Goal: Task Accomplishment & Management: Use online tool/utility

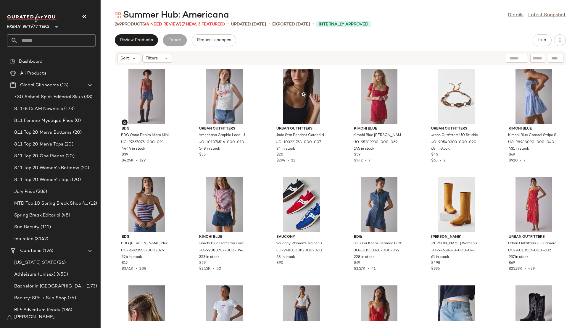
click at [170, 25] on span "(4 Need Review)" at bounding box center [163, 24] width 36 height 4
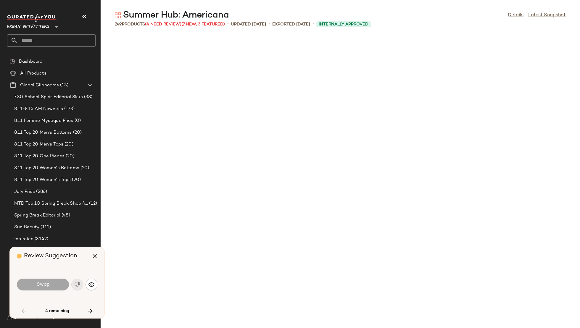
scroll to position [759, 0]
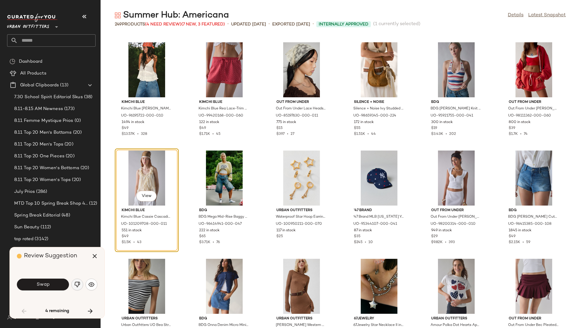
click at [77, 284] on img "button" at bounding box center [77, 285] width 6 height 6
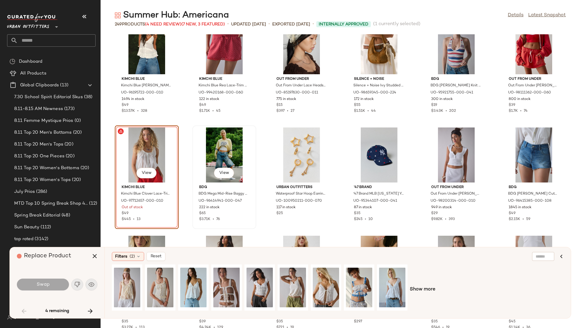
scroll to position [798, 0]
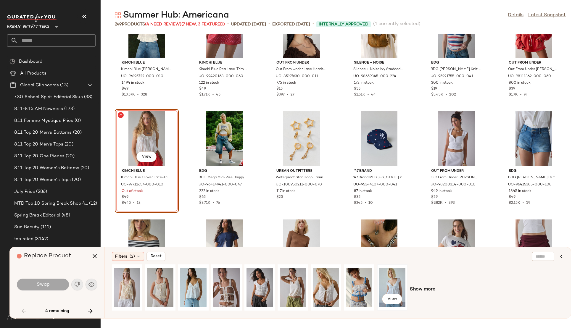
click at [382, 280] on div "View" at bounding box center [392, 288] width 26 height 42
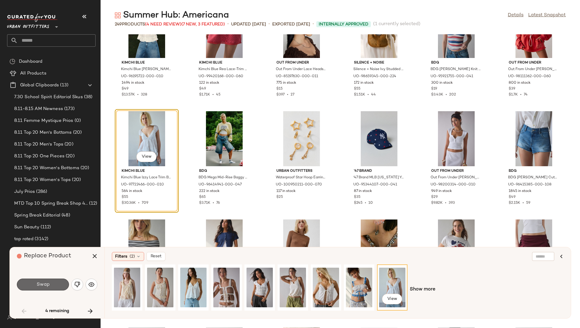
click at [52, 280] on button "Swap" at bounding box center [43, 285] width 52 height 12
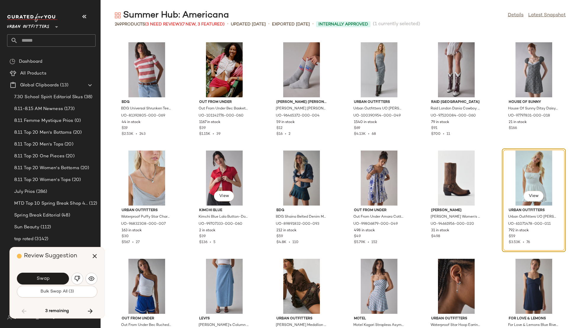
scroll to position [1965, 0]
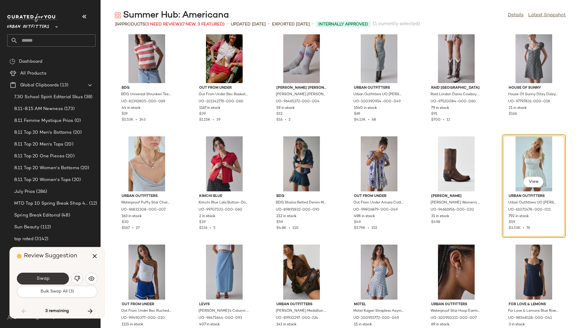
click at [53, 275] on button "Swap" at bounding box center [43, 279] width 52 height 12
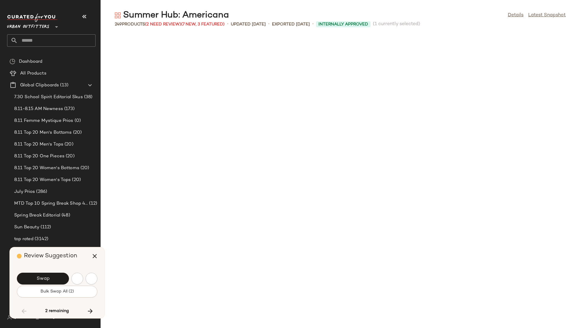
scroll to position [3359, 0]
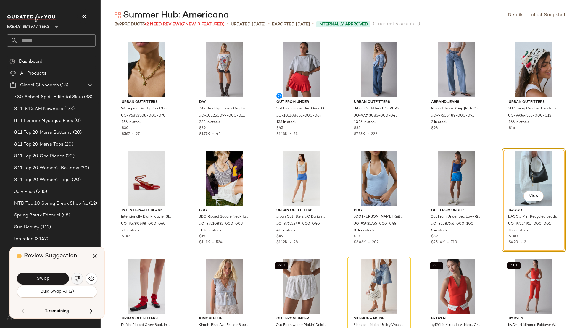
click at [78, 277] on img "button" at bounding box center [77, 279] width 6 height 6
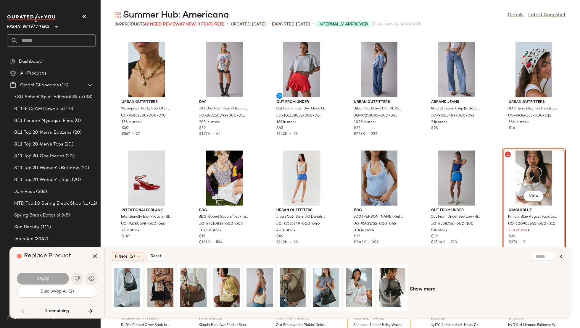
click at [422, 293] on span "Show more" at bounding box center [422, 289] width 25 height 7
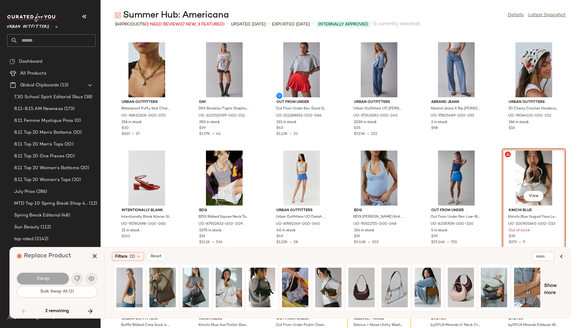
scroll to position [0, 0]
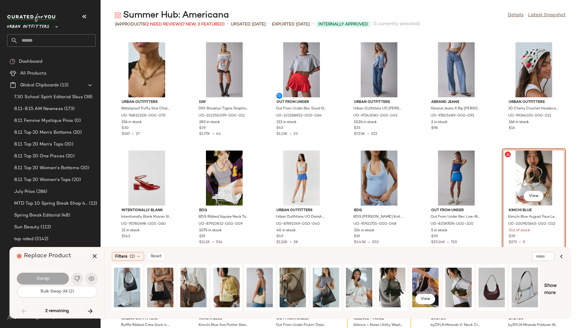
click at [422, 279] on div "View" at bounding box center [425, 288] width 26 height 42
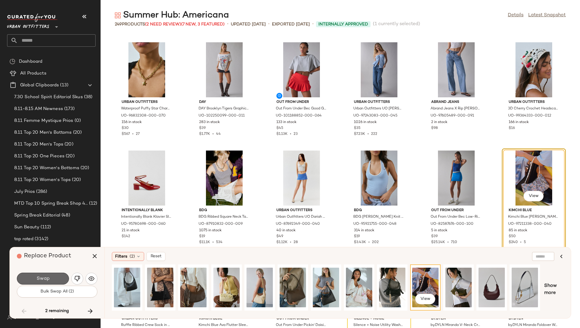
click at [56, 282] on button "Swap" at bounding box center [43, 279] width 52 height 12
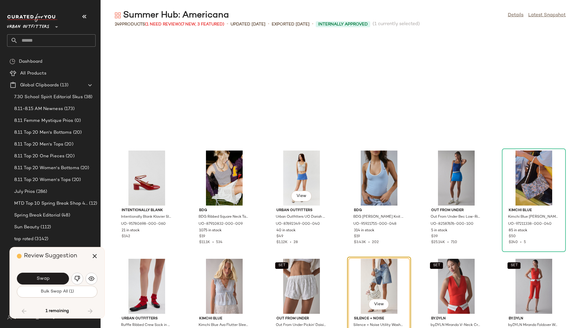
scroll to position [3468, 0]
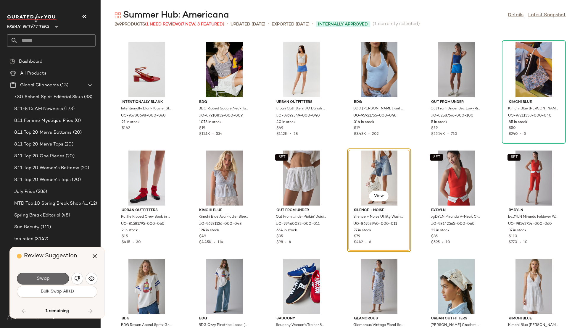
click at [40, 282] on button "Swap" at bounding box center [43, 279] width 52 height 12
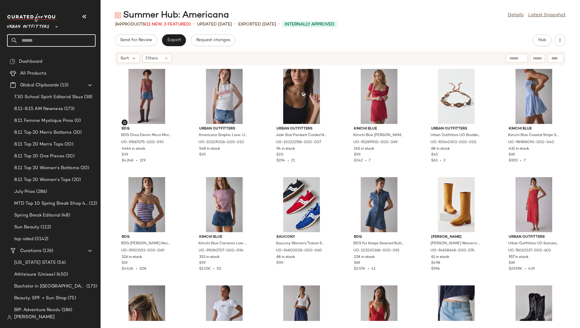
click at [61, 36] on input "text" at bounding box center [57, 40] width 78 height 12
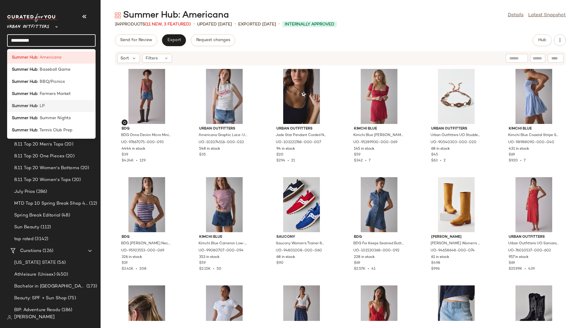
type input "**********"
click at [63, 107] on div "Summer Hub : LP" at bounding box center [51, 106] width 79 height 6
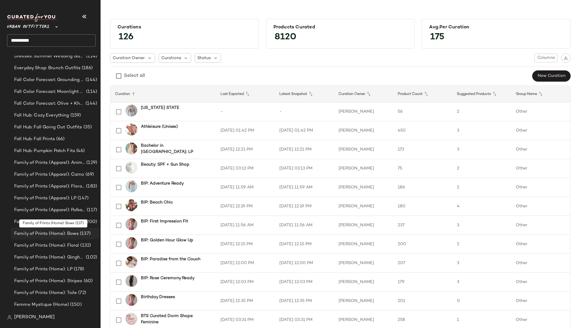
scroll to position [706, 0]
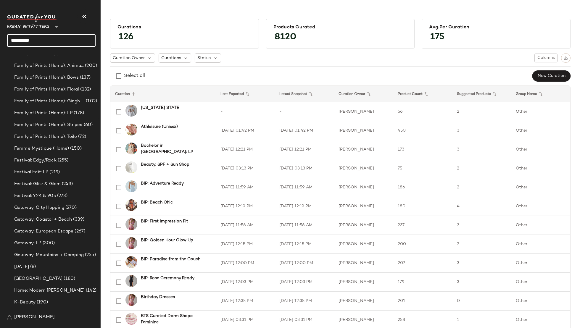
click at [64, 37] on input "**********" at bounding box center [51, 40] width 89 height 12
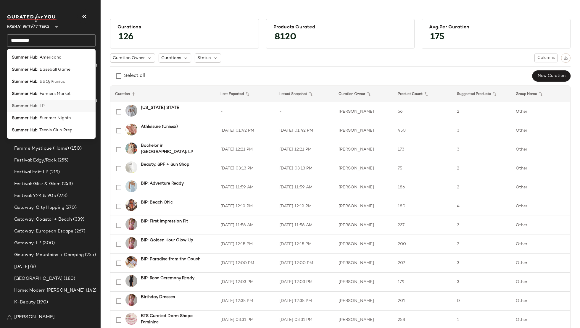
click at [39, 107] on span ": LP" at bounding box center [41, 106] width 7 height 6
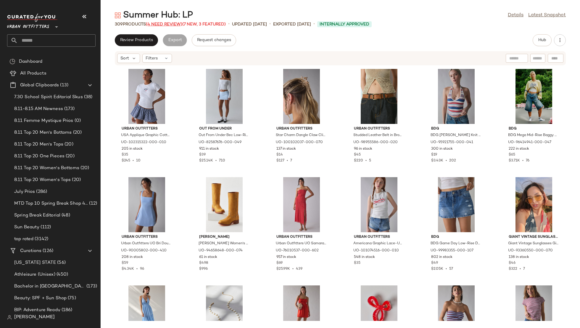
click at [174, 23] on span "(4 Need Review)" at bounding box center [164, 24] width 36 height 4
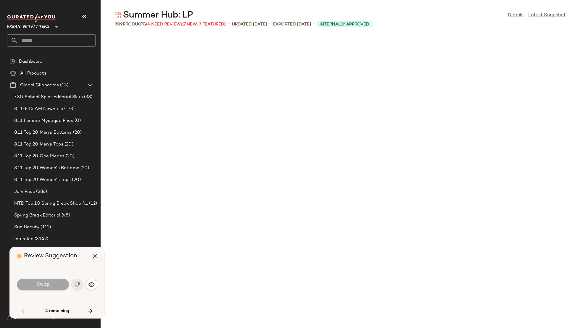
scroll to position [650, 0]
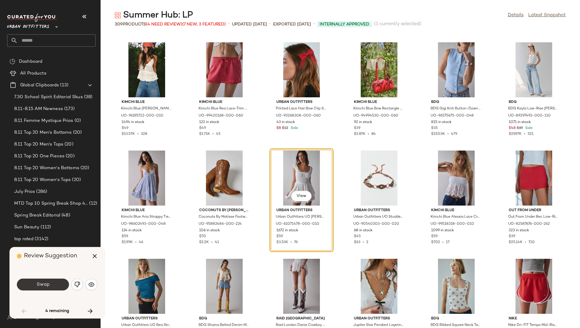
click at [44, 285] on span "Swap" at bounding box center [42, 285] width 13 height 6
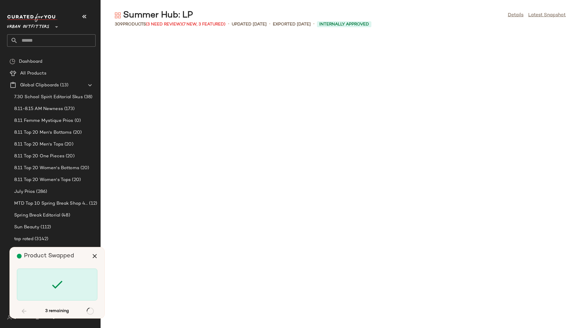
scroll to position [2601, 0]
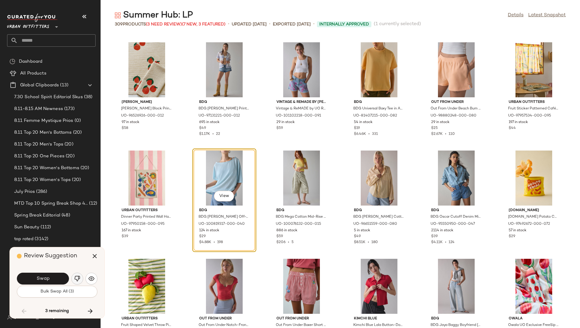
click at [78, 280] on img "button" at bounding box center [77, 279] width 6 height 6
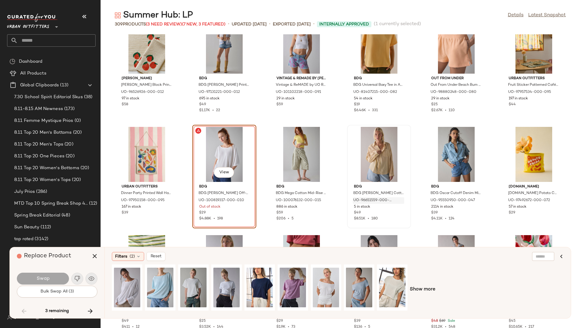
scroll to position [2637, 0]
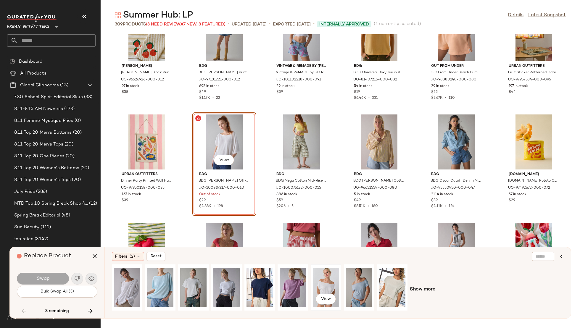
click at [327, 282] on div "View" at bounding box center [326, 288] width 26 height 42
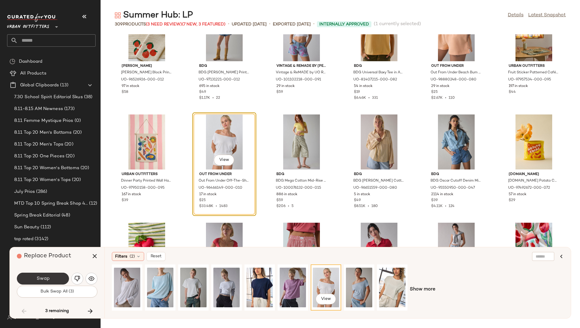
click at [47, 279] on span "Swap" at bounding box center [42, 279] width 13 height 6
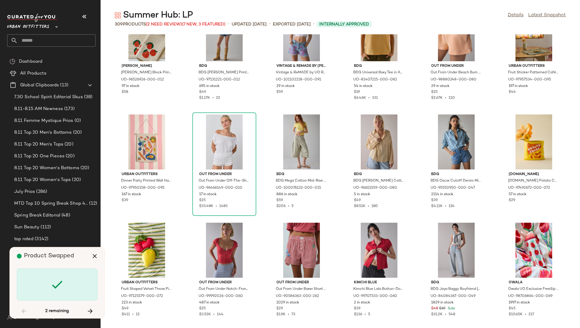
scroll to position [4551, 0]
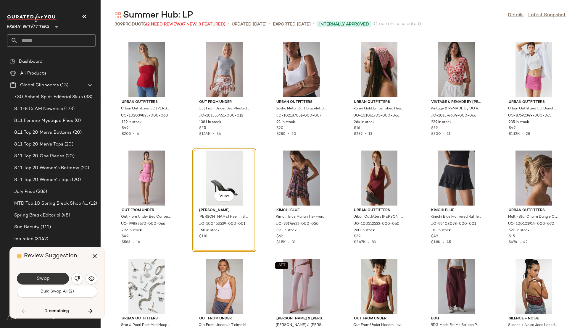
click at [42, 284] on button "Swap" at bounding box center [43, 279] width 52 height 12
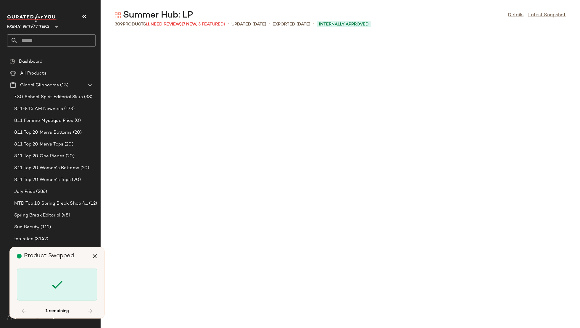
scroll to position [5310, 0]
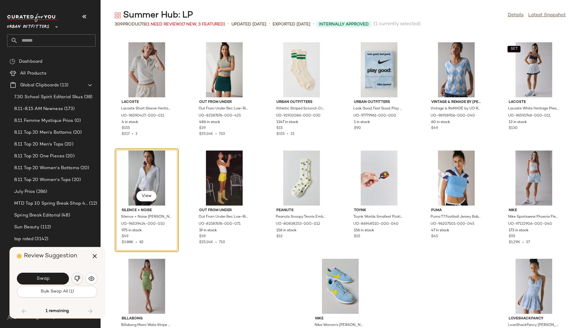
click at [78, 279] on img "button" at bounding box center [77, 279] width 6 height 6
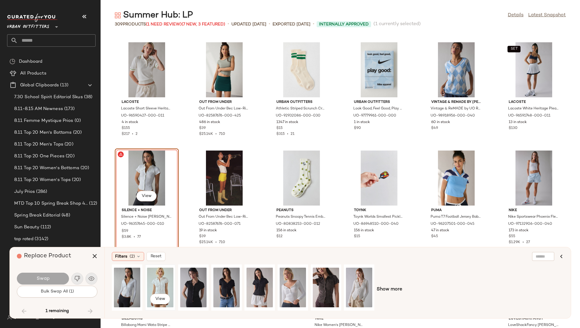
click at [156, 282] on div "View" at bounding box center [160, 288] width 26 height 42
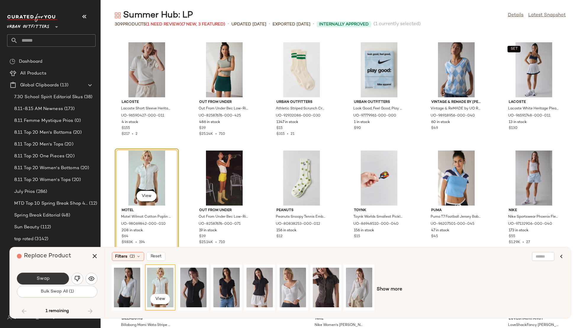
click at [47, 283] on button "Swap" at bounding box center [43, 279] width 52 height 12
